Goal: Find specific page/section: Find specific page/section

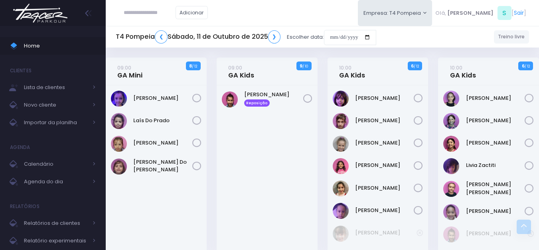
scroll to position [160, 0]
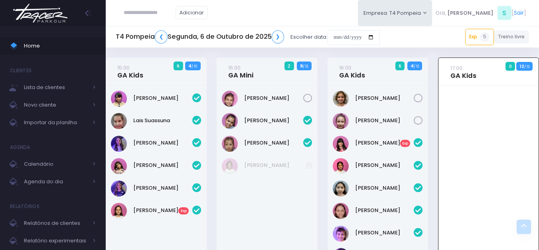
scroll to position [217, 0]
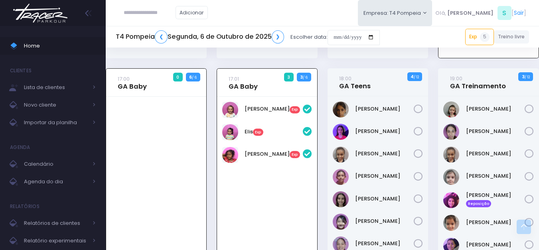
click at [59, 13] on img at bounding box center [40, 13] width 61 height 28
click at [48, 18] on img at bounding box center [40, 13] width 61 height 28
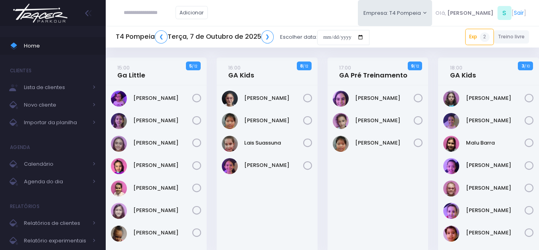
click at [149, 13] on input "text" at bounding box center [150, 12] width 52 height 15
type input "**********"
click at [157, 14] on input "**********" at bounding box center [150, 12] width 52 height 15
click input "submit" at bounding box center [0, 0] width 0 height 0
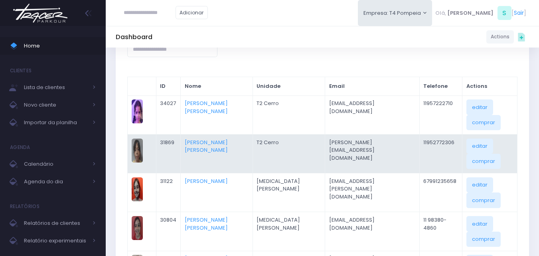
scroll to position [80, 0]
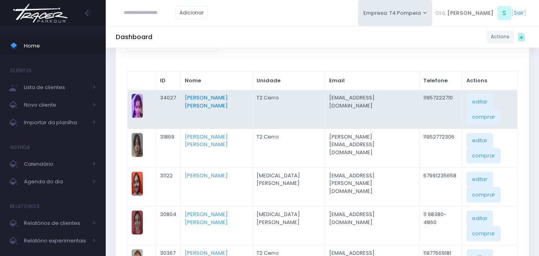
click at [213, 101] on link "Clara Souza Ramos De Oliveira" at bounding box center [206, 102] width 43 height 16
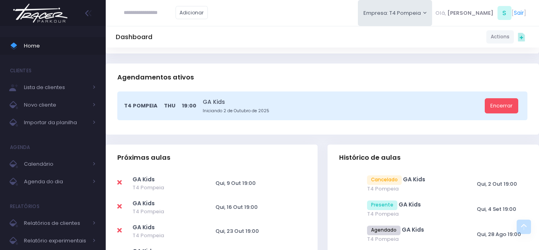
scroll to position [200, 0]
